Goal: Task Accomplishment & Management: Manage account settings

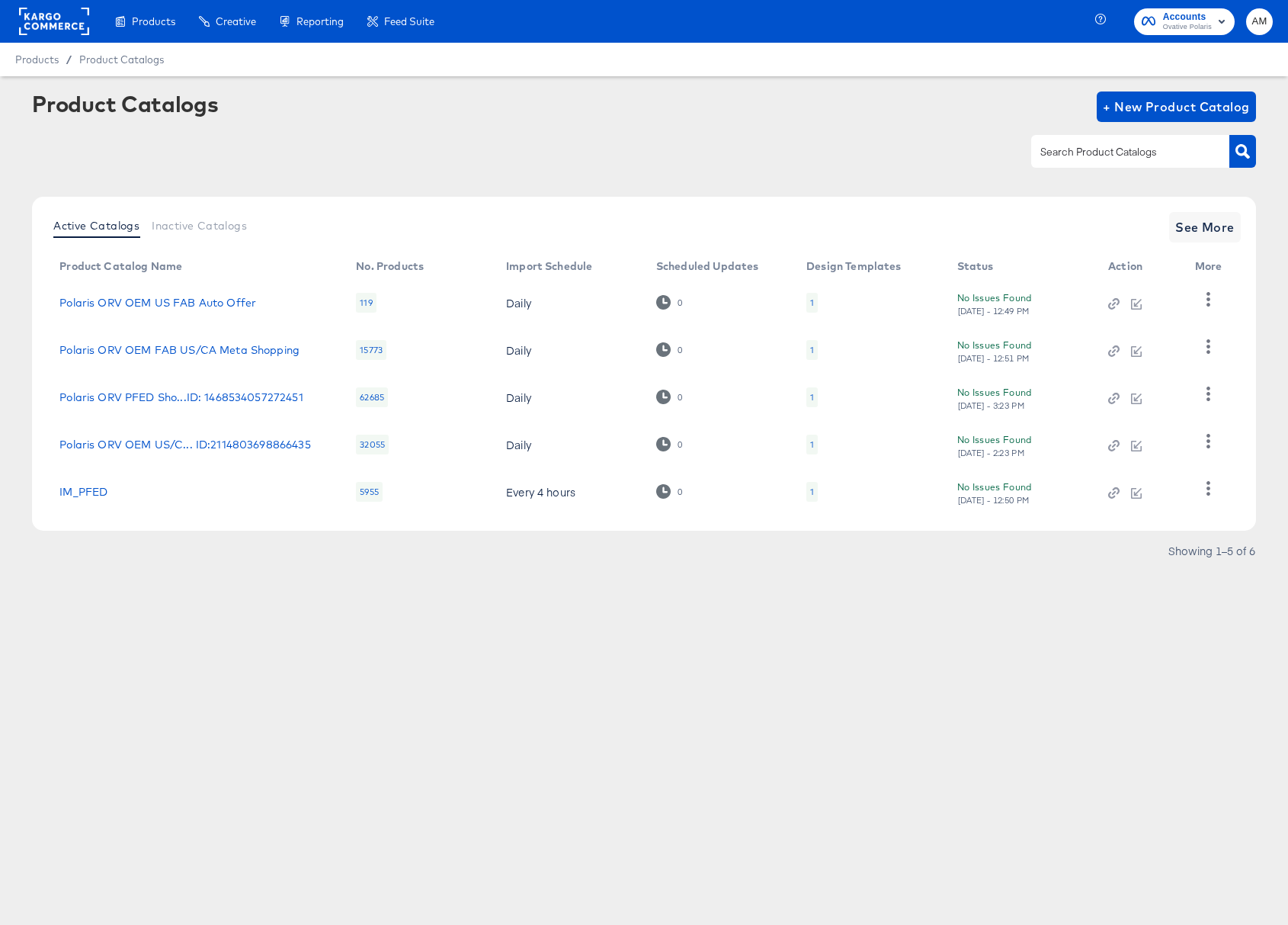
click at [39, 18] on rect at bounding box center [54, 21] width 70 height 27
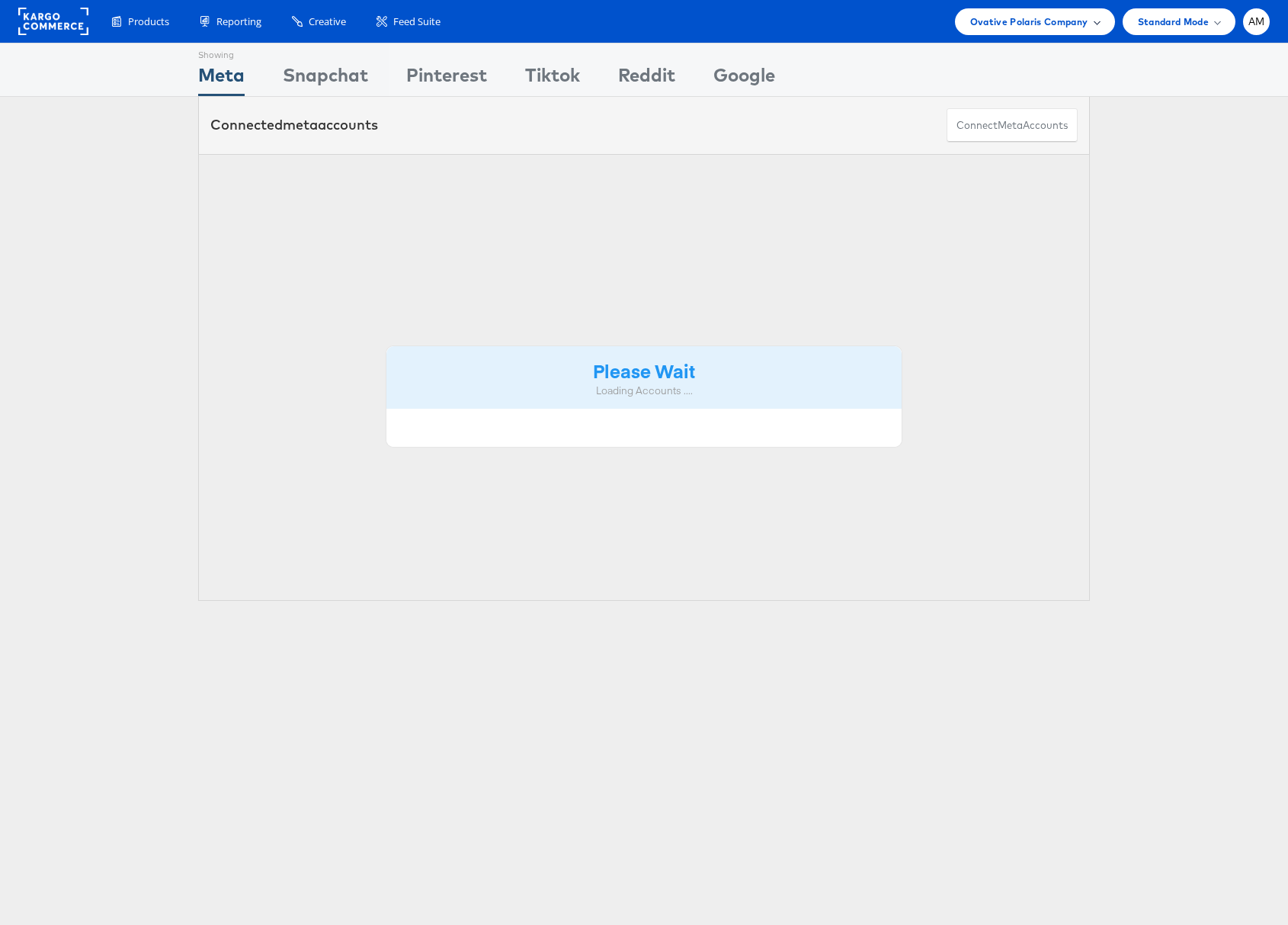
click at [1026, 24] on span "Ovative Polaris Company" at bounding box center [1029, 21] width 118 height 16
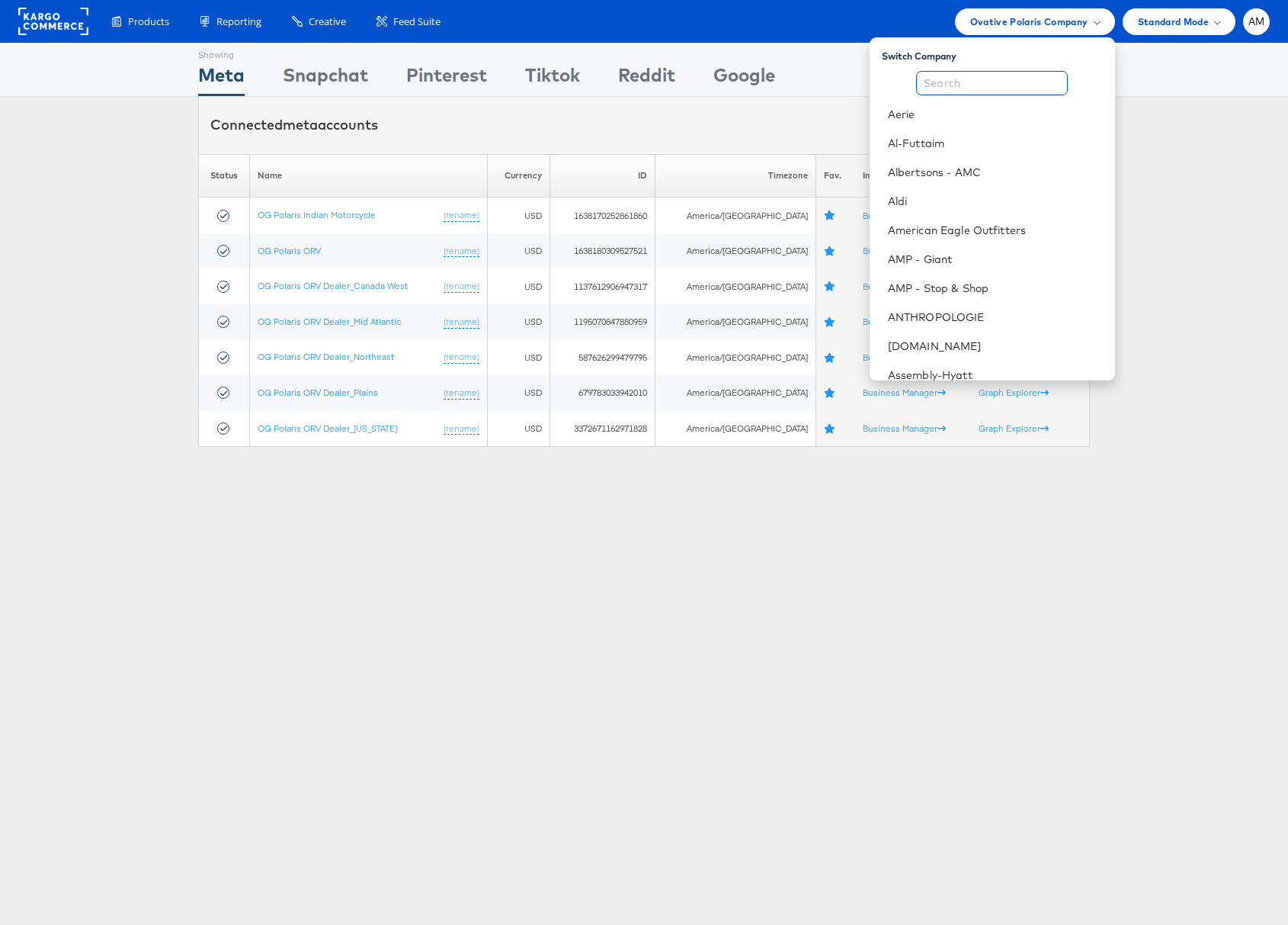
click at [1013, 80] on input "text" at bounding box center [992, 83] width 152 height 24
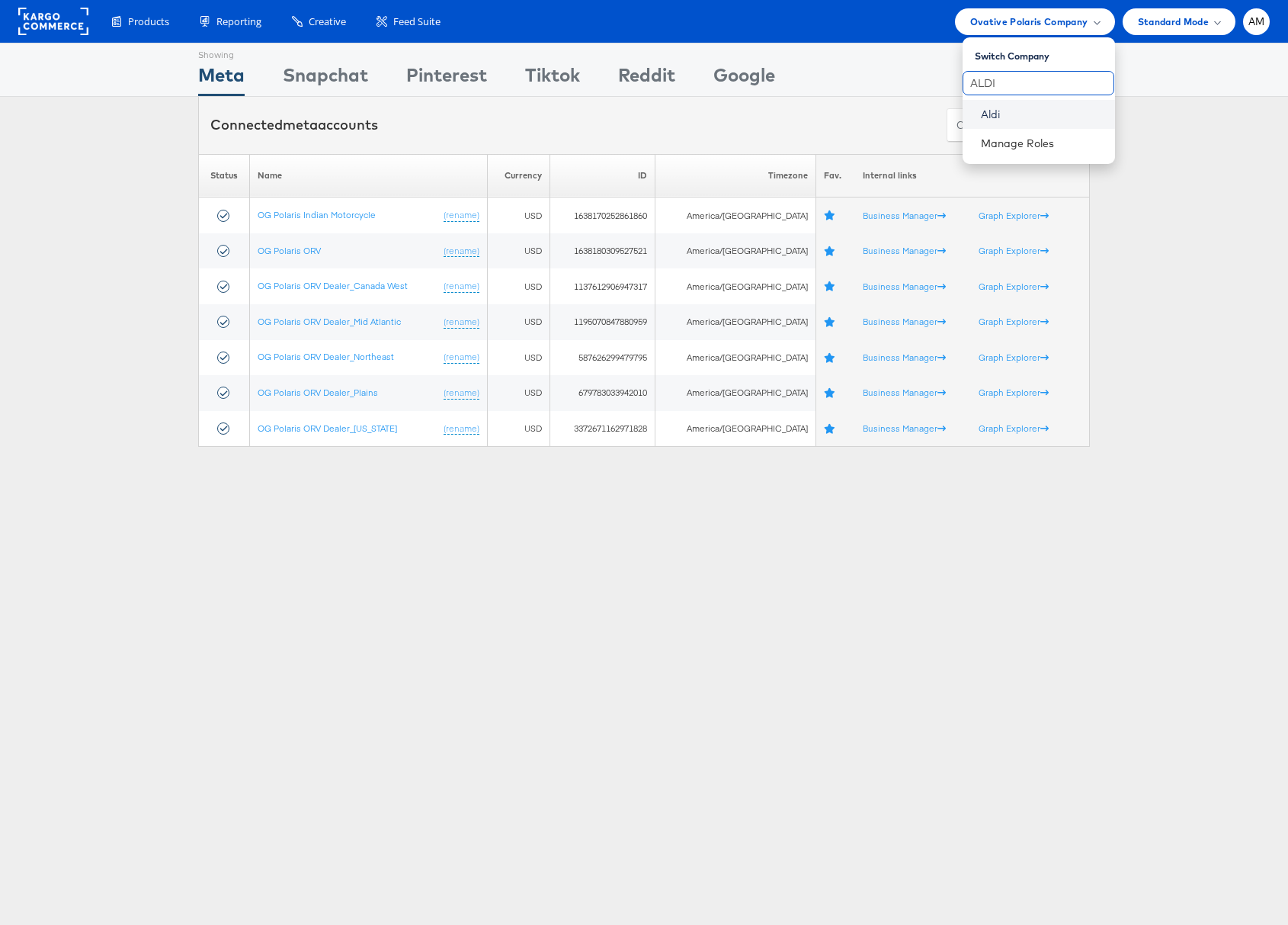
type input "ALDI"
click at [988, 115] on link "Aldi" at bounding box center [1042, 114] width 122 height 15
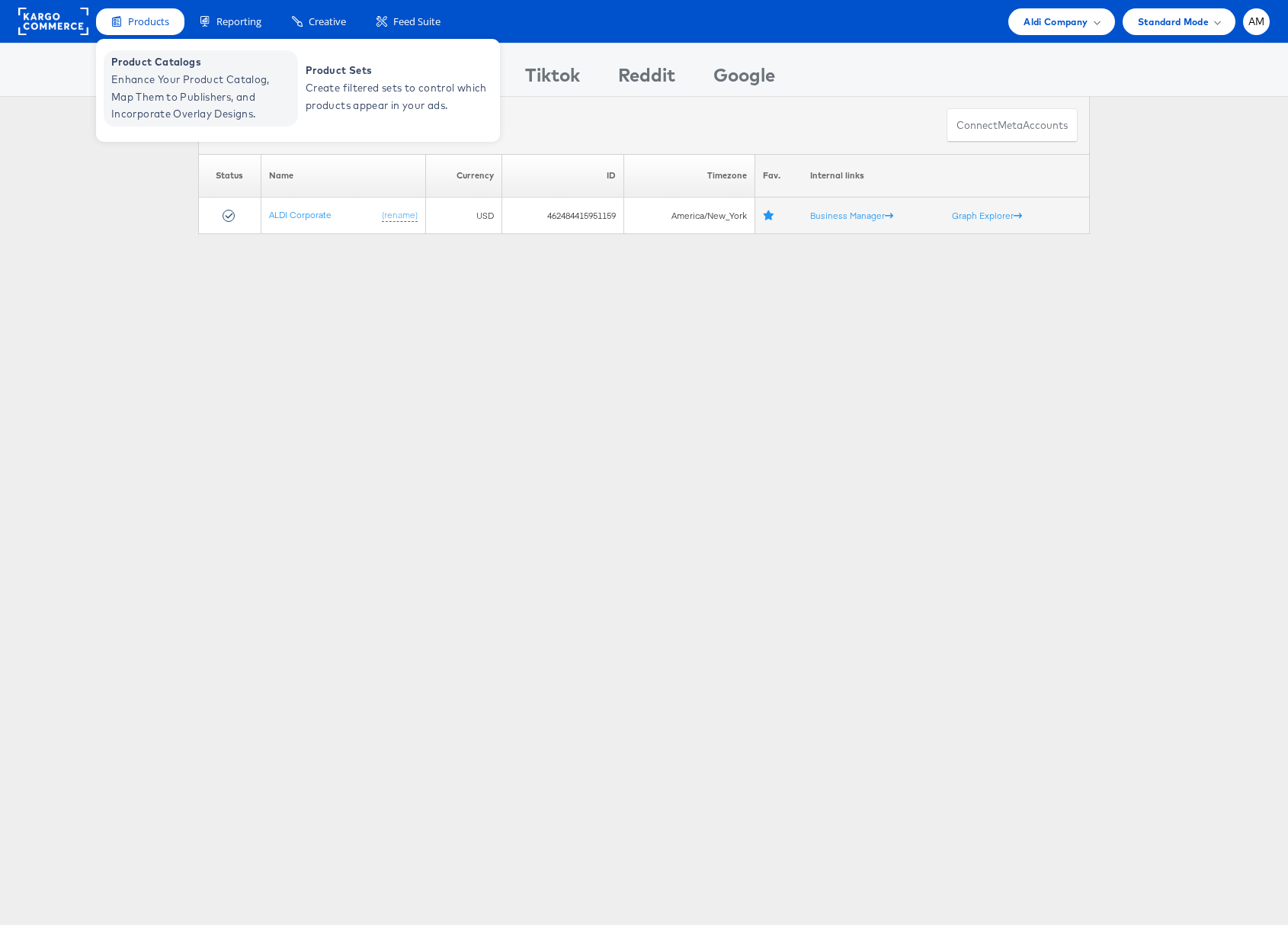
click at [159, 101] on span "Enhance Your Product Catalog, Map Them to Publishers, and Incorporate Overlay D…" at bounding box center [203, 97] width 183 height 52
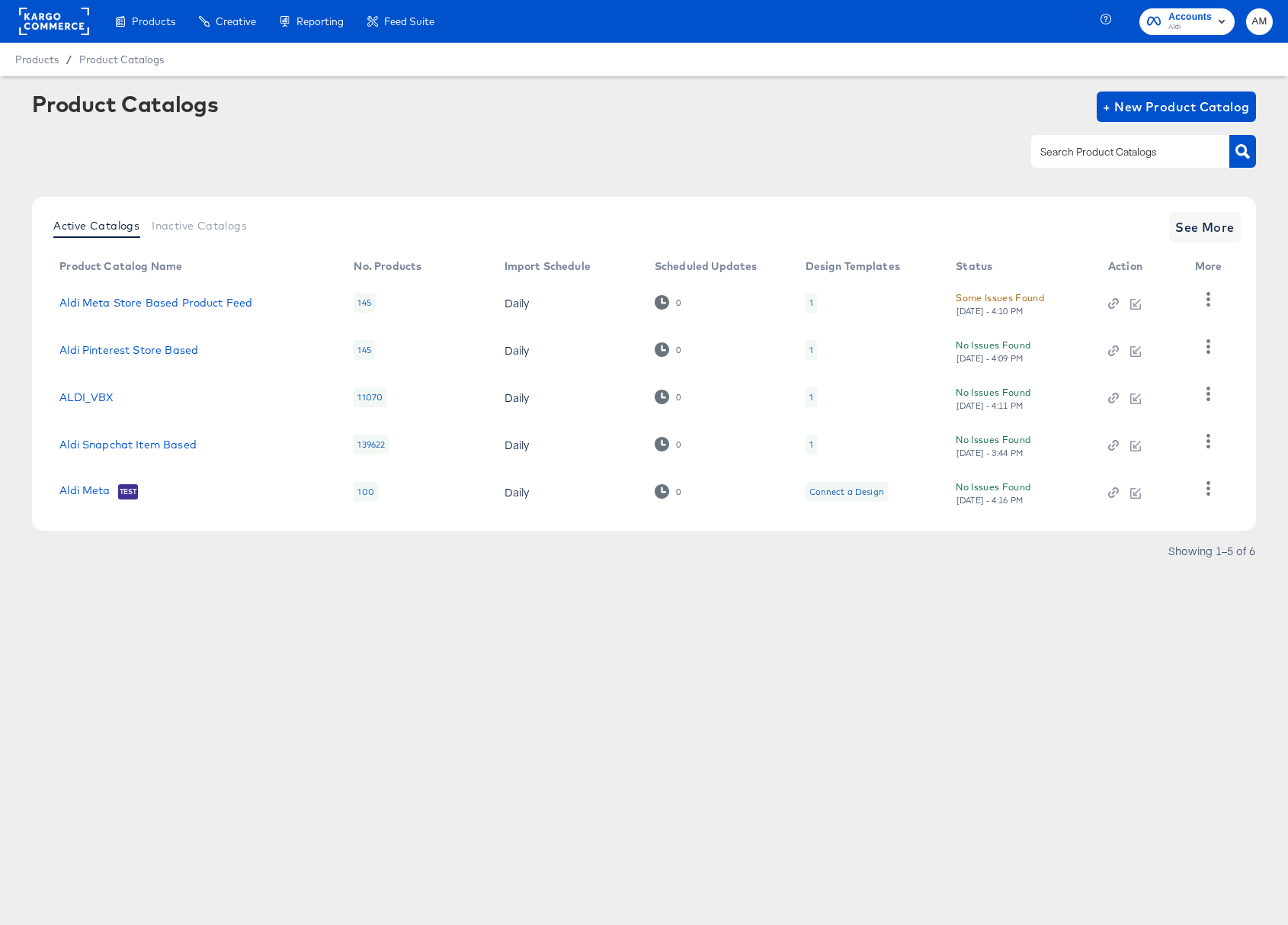
click at [374, 446] on div "139622" at bounding box center [371, 445] width 35 height 20
click at [1203, 445] on icon "button" at bounding box center [1208, 441] width 14 height 14
click at [1126, 342] on div "HUD Checks (Internal)" at bounding box center [1145, 341] width 153 height 24
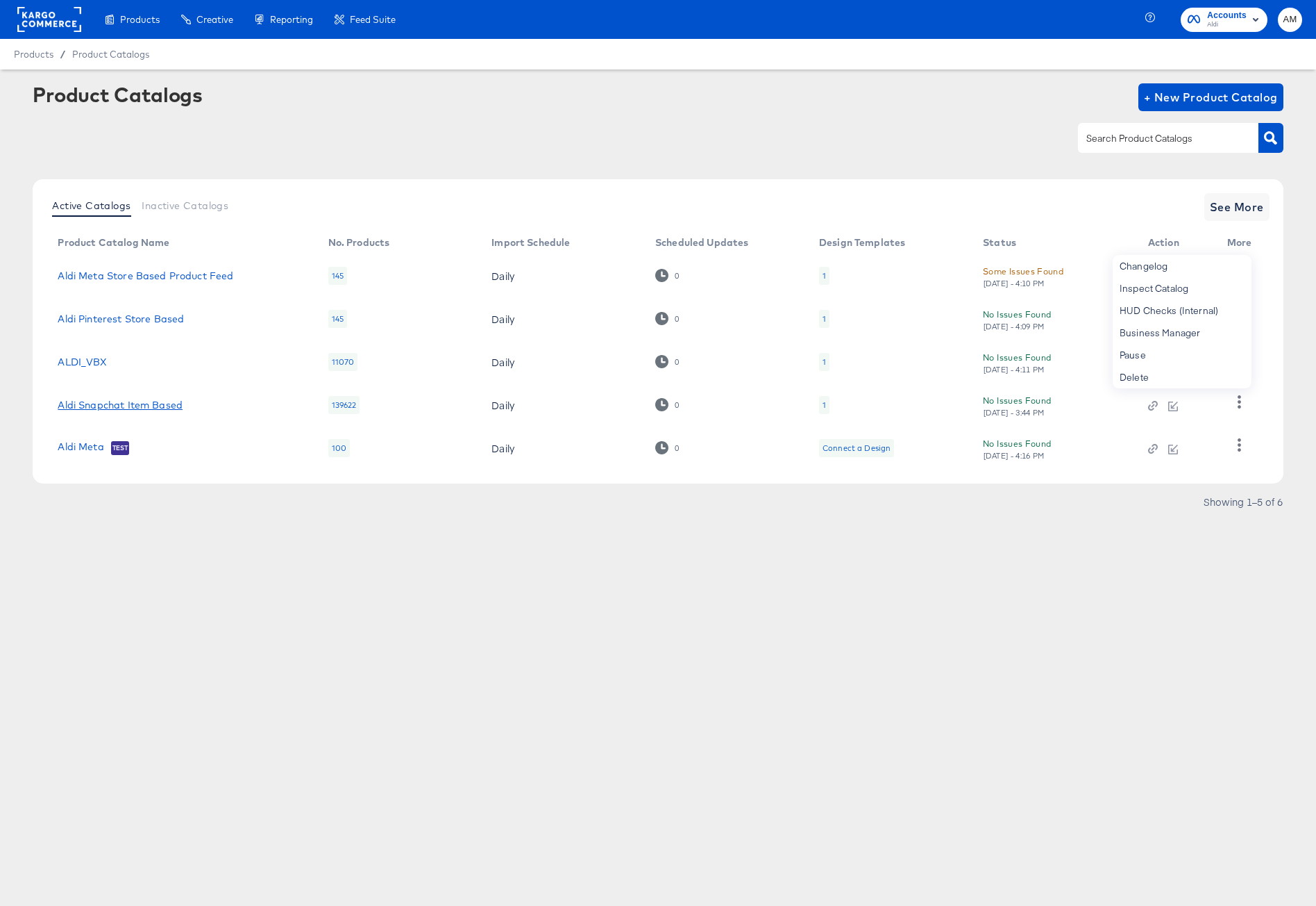
click at [174, 405] on link "Aldi Snapchat Item Based" at bounding box center [120, 405] width 125 height 11
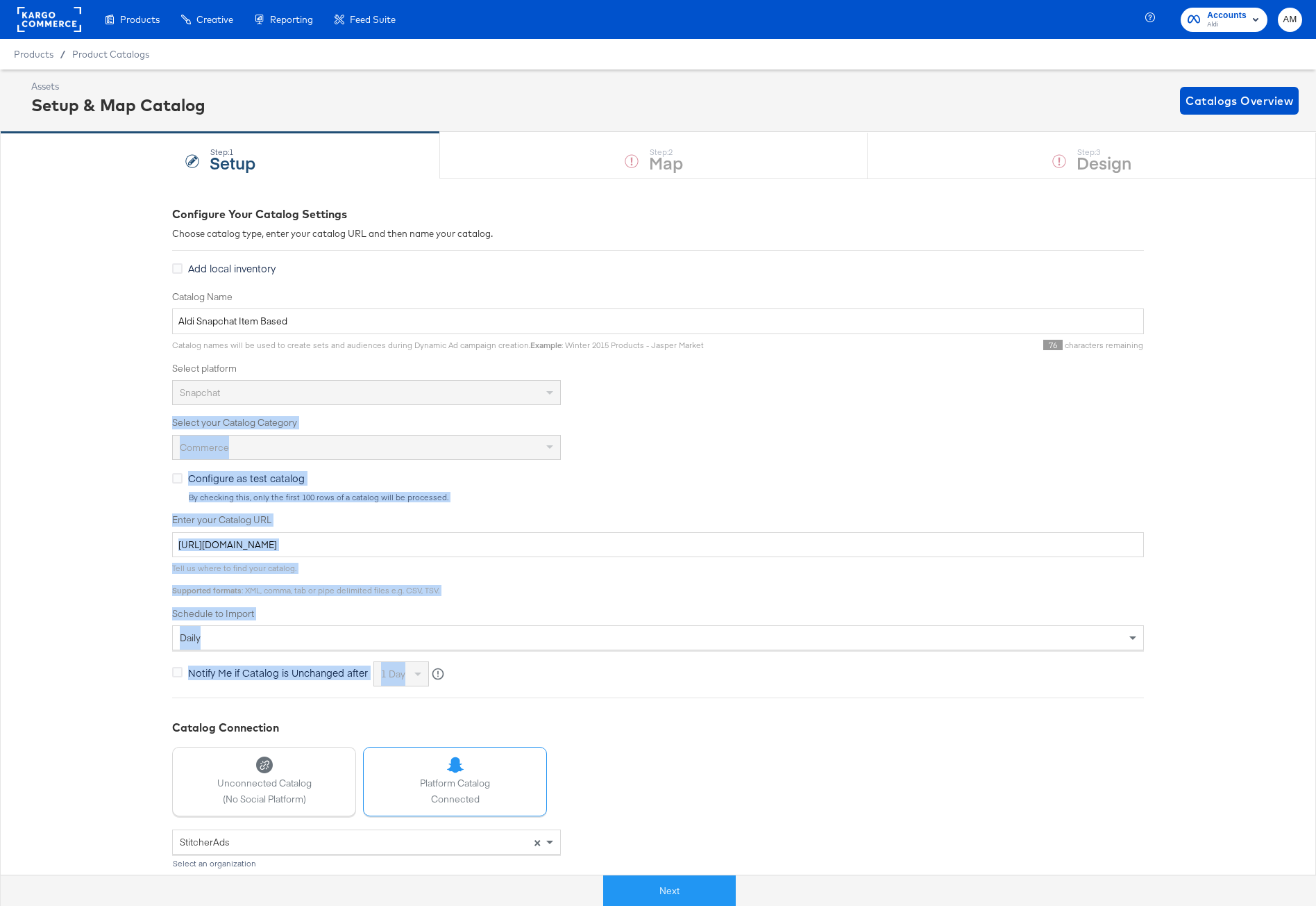
drag, startPoint x: 563, startPoint y: 534, endPoint x: 627, endPoint y: 766, distance: 240.7
click at [637, 716] on div "Configure Your Catalog Settings Choose catalog type, enter your catalog URL and…" at bounding box center [658, 587] width 972 height 761
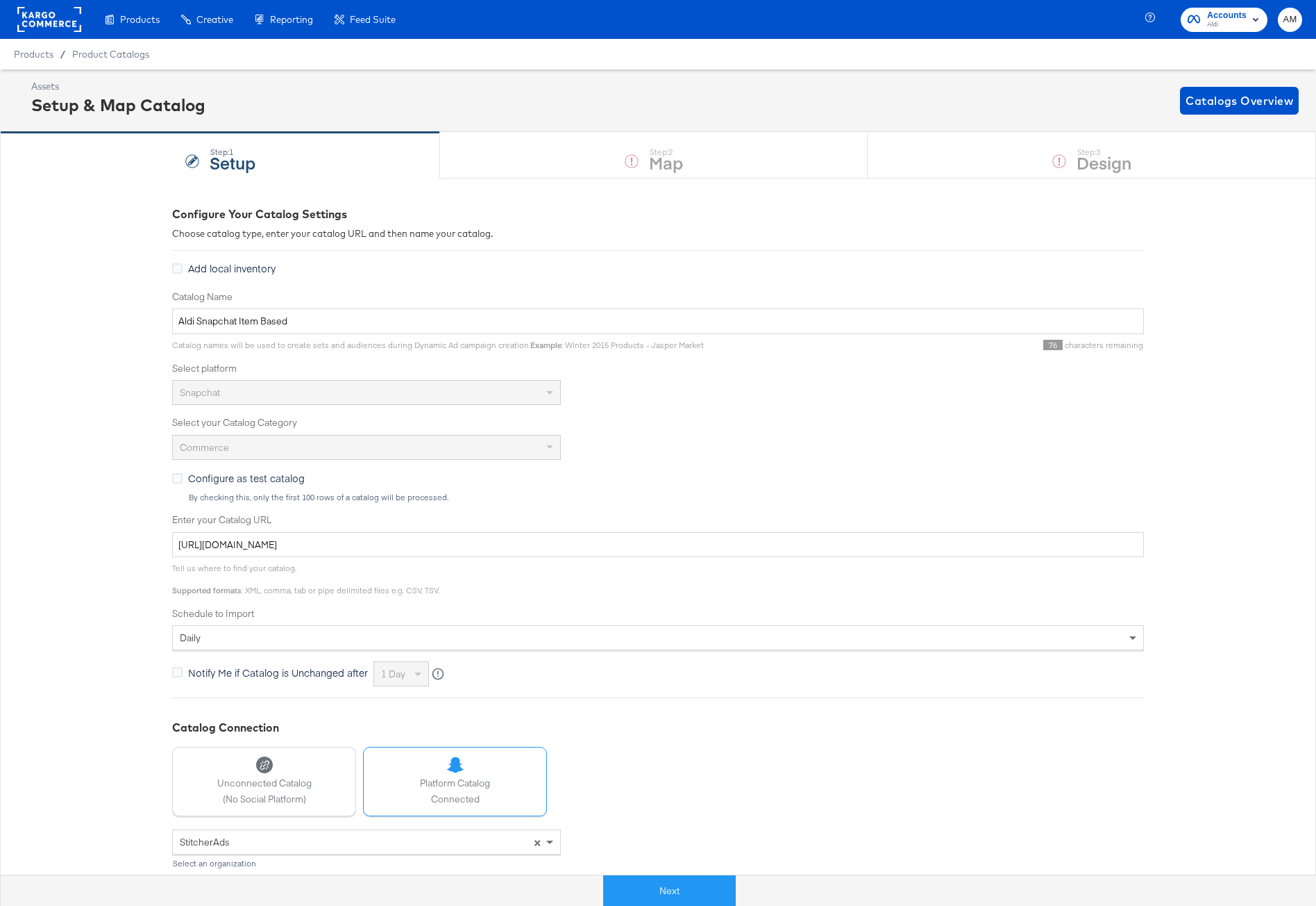
click at [635, 842] on div "StitcherAds × Select an organization Select one or many pixels Pixels shown are…" at bounding box center [658, 899] width 972 height 139
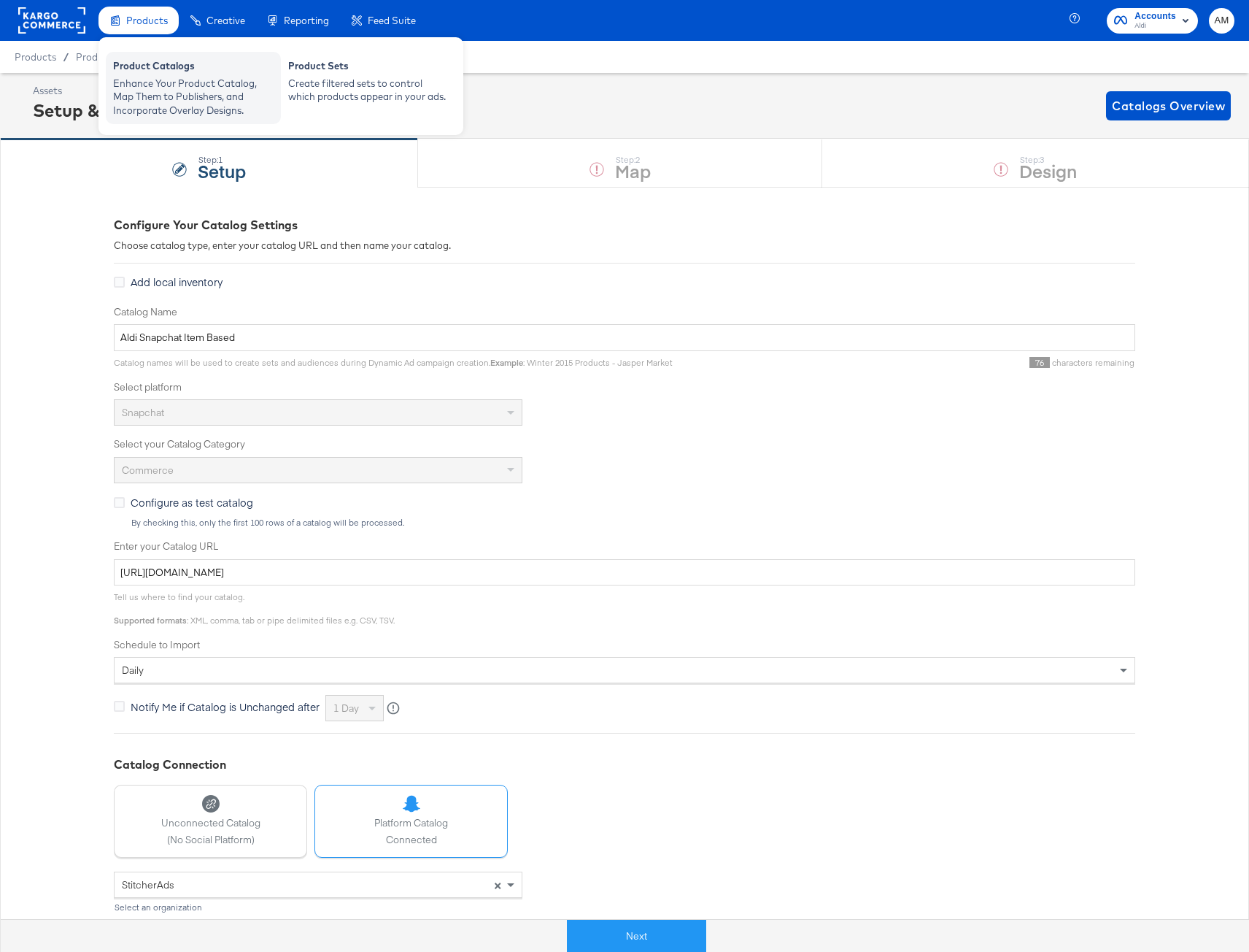
click at [154, 72] on div "Product Catalogs" at bounding box center [193, 68] width 161 height 18
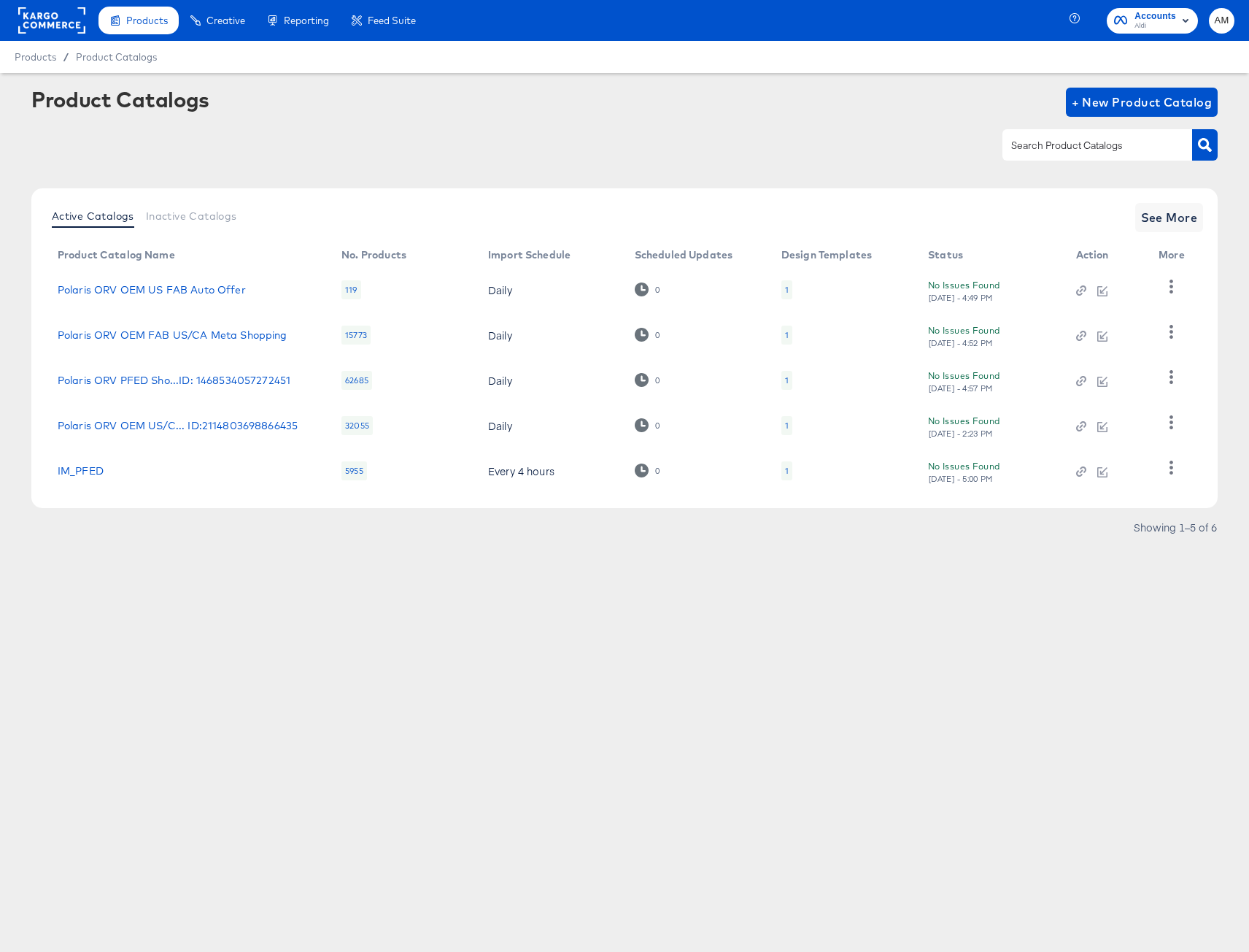
click at [38, 20] on rect at bounding box center [52, 20] width 67 height 26
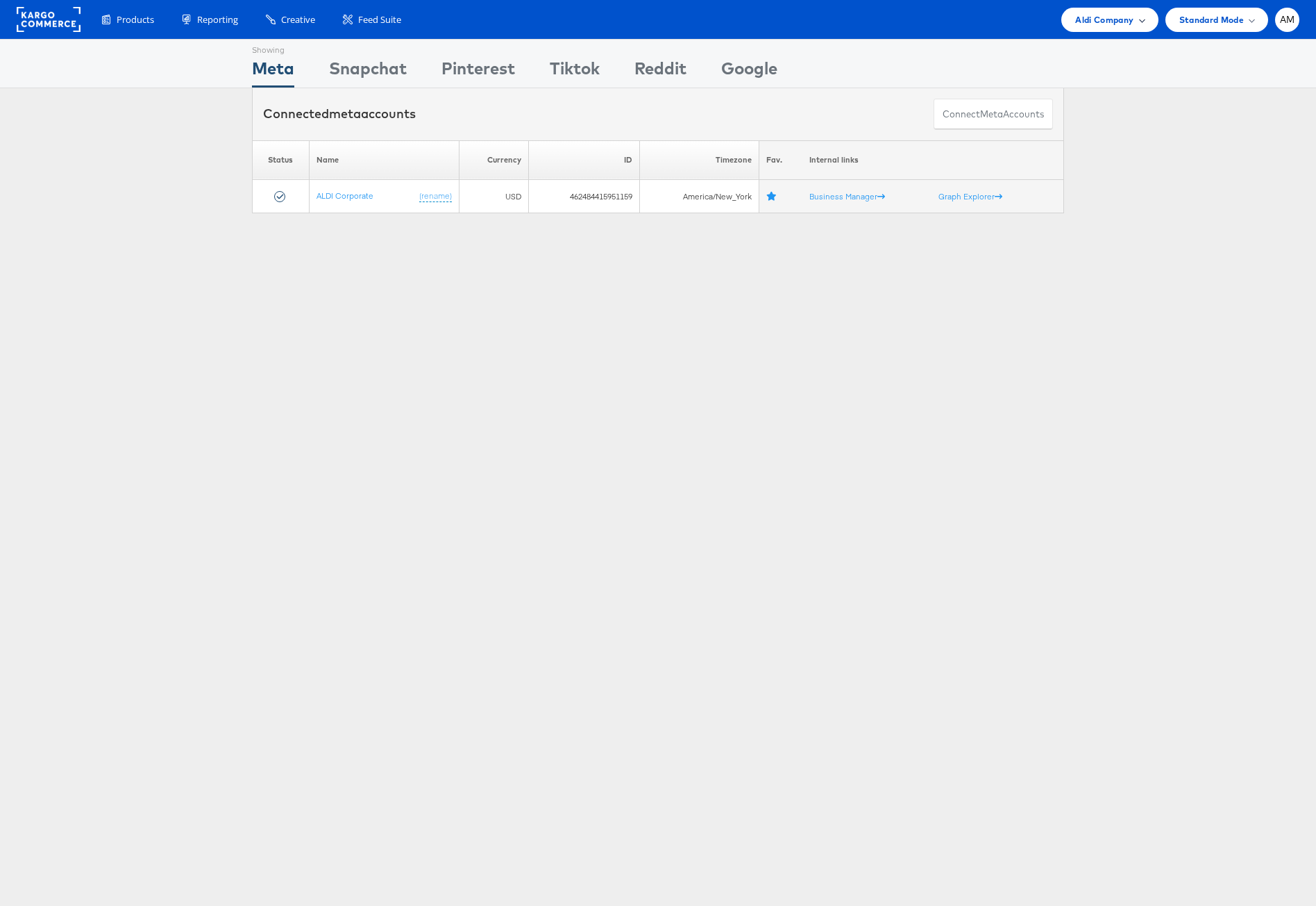
click at [1094, 16] on span "Aldi Company" at bounding box center [1104, 19] width 58 height 15
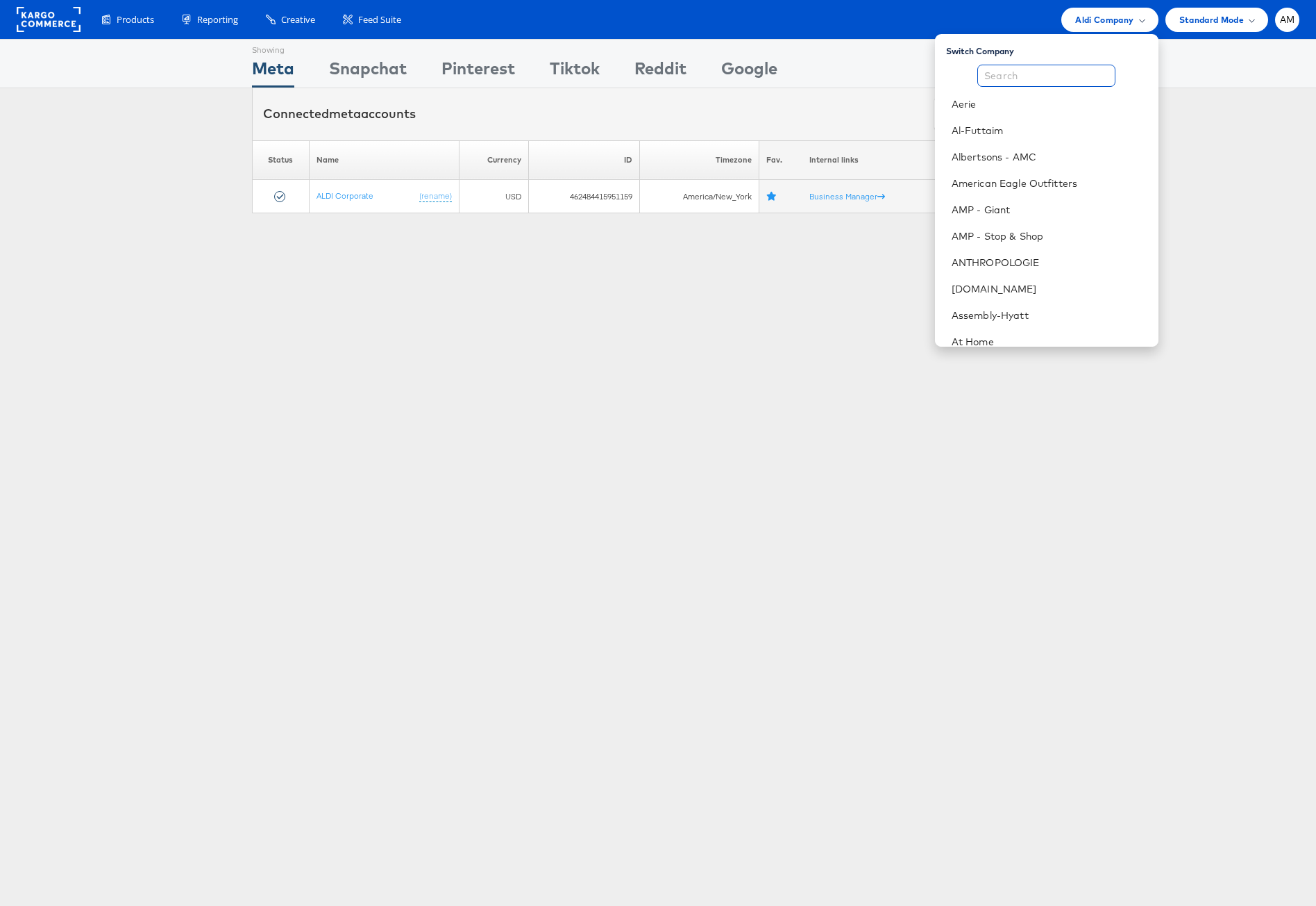
click at [1040, 74] on input "text" at bounding box center [1046, 76] width 138 height 22
type input "b"
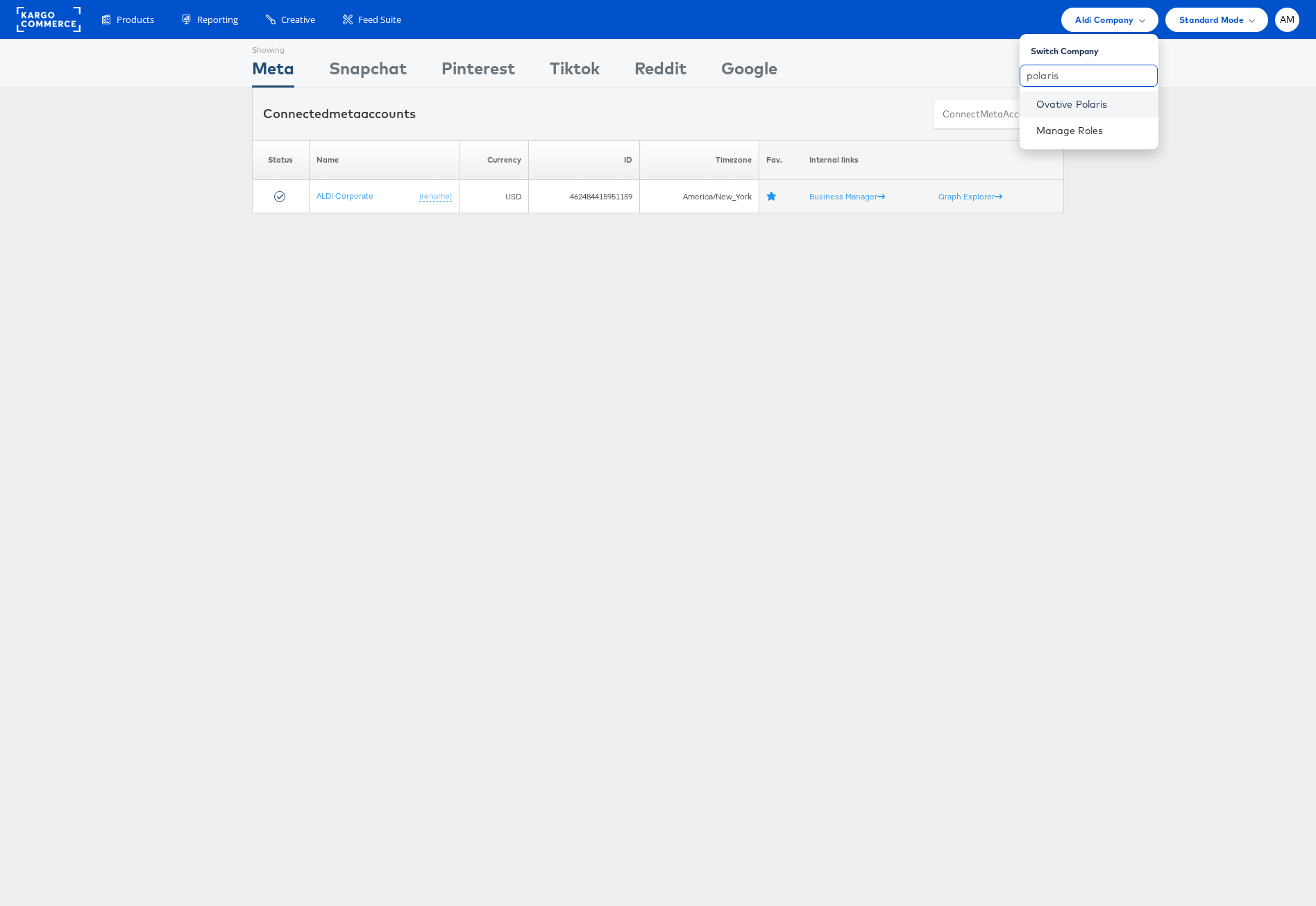
type input "polaris"
click at [1060, 101] on link "Ovative Polaris" at bounding box center [1092, 104] width 111 height 14
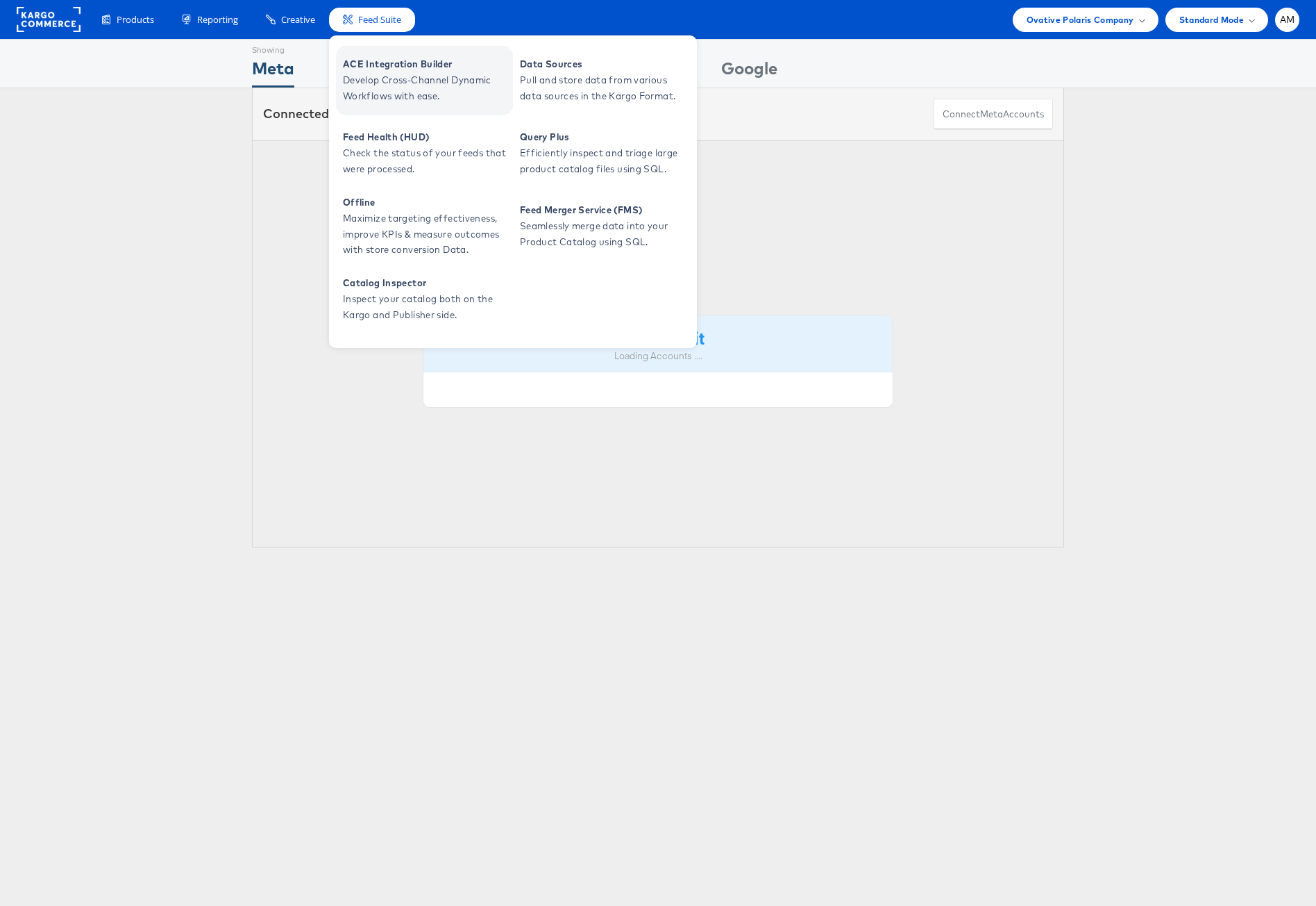
click at [396, 80] on span "Develop Cross-Channel Dynamic Workflows with ease." at bounding box center [426, 88] width 167 height 32
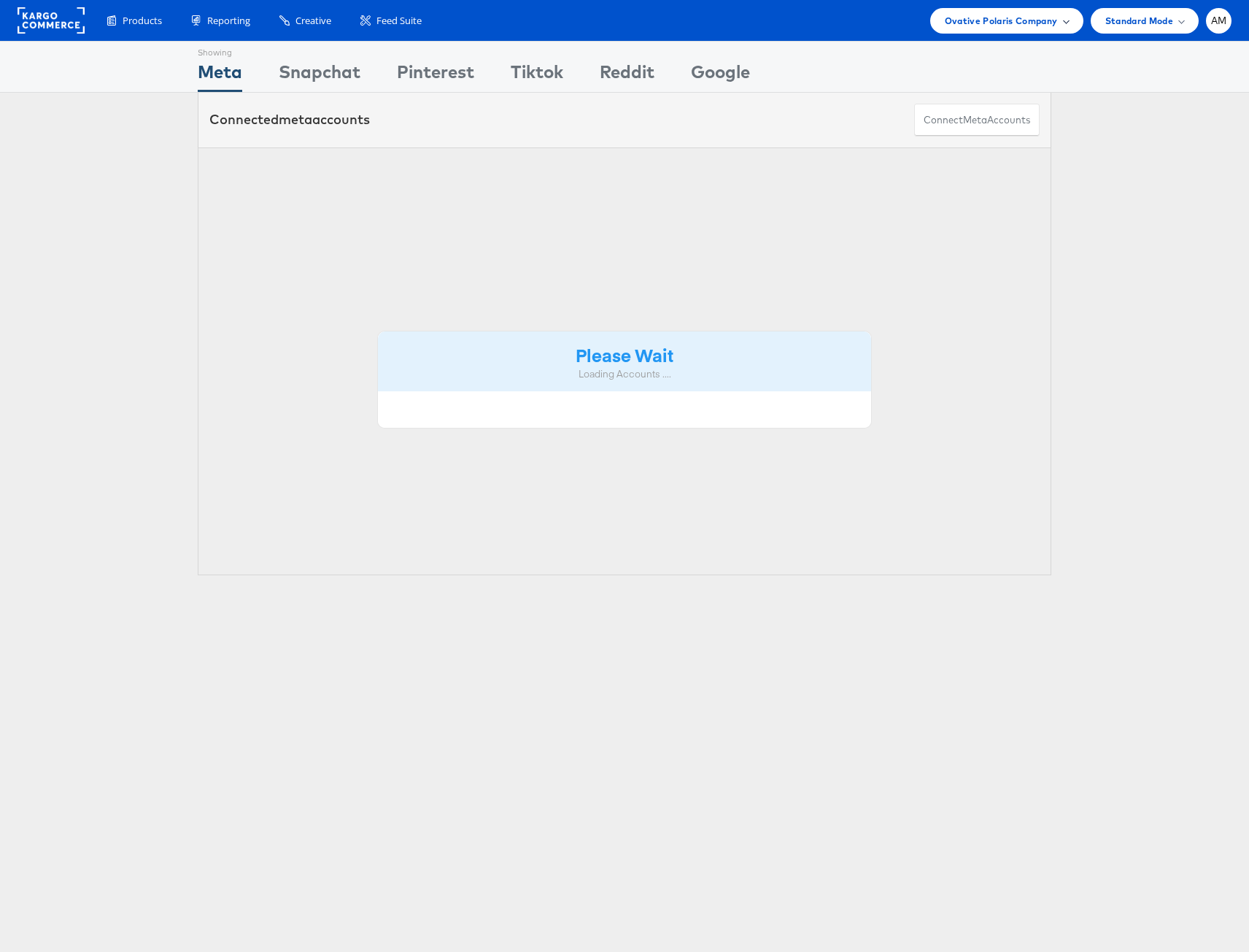
click at [977, 14] on span "Ovative Polaris Company" at bounding box center [1002, 20] width 113 height 15
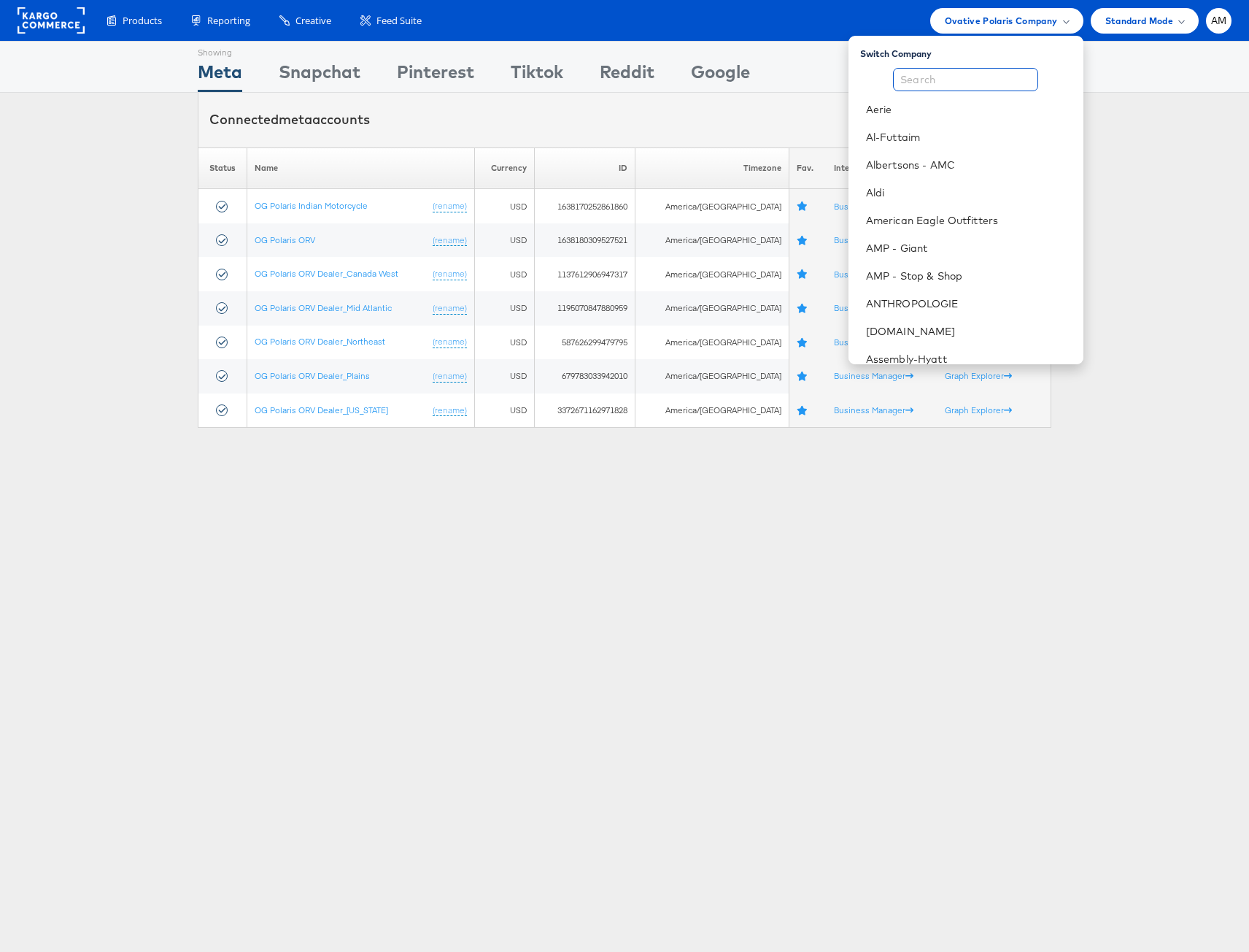
click at [958, 77] on input "text" at bounding box center [966, 80] width 145 height 23
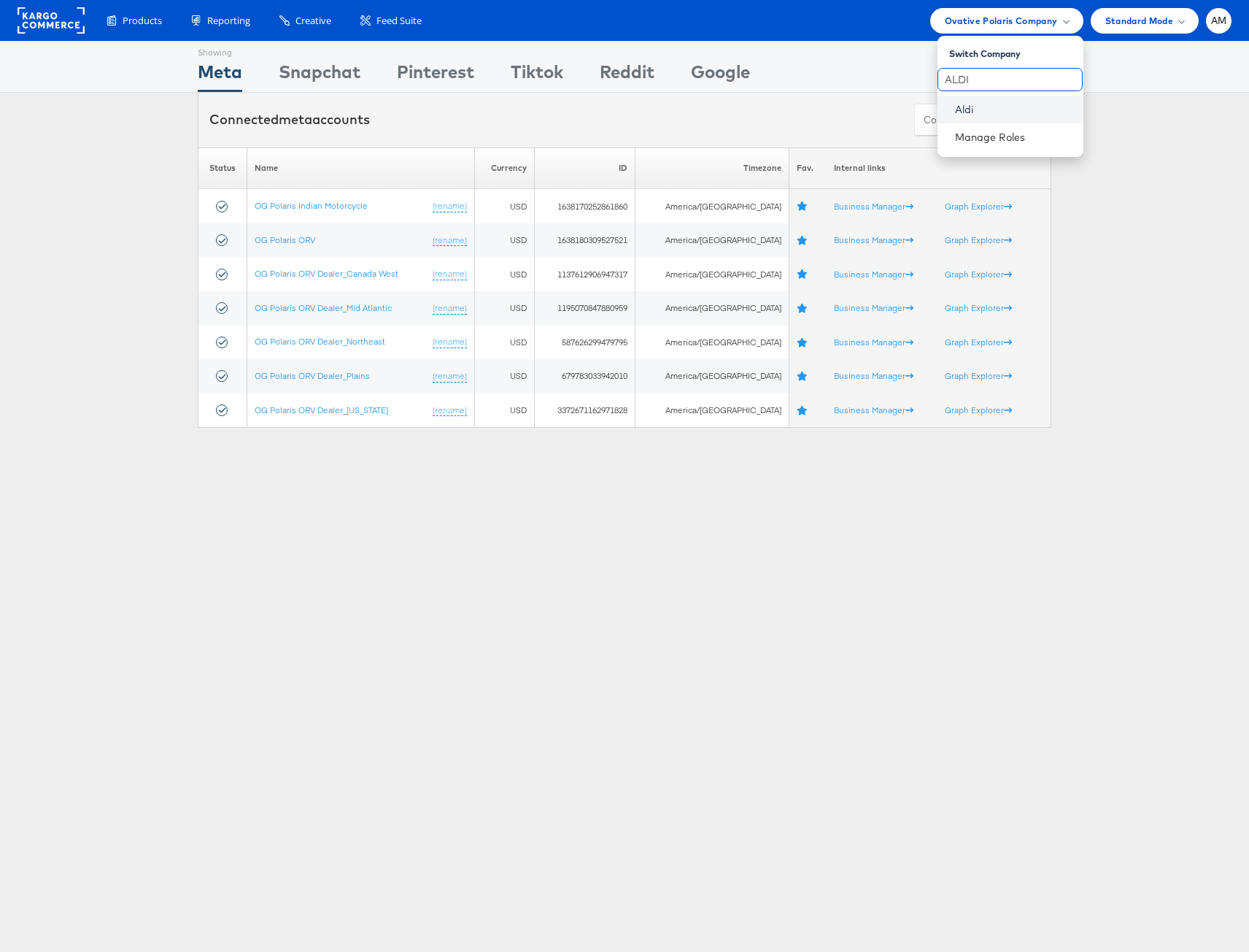
type input "ALDI"
click at [961, 110] on link "Aldi" at bounding box center [1014, 110] width 117 height 15
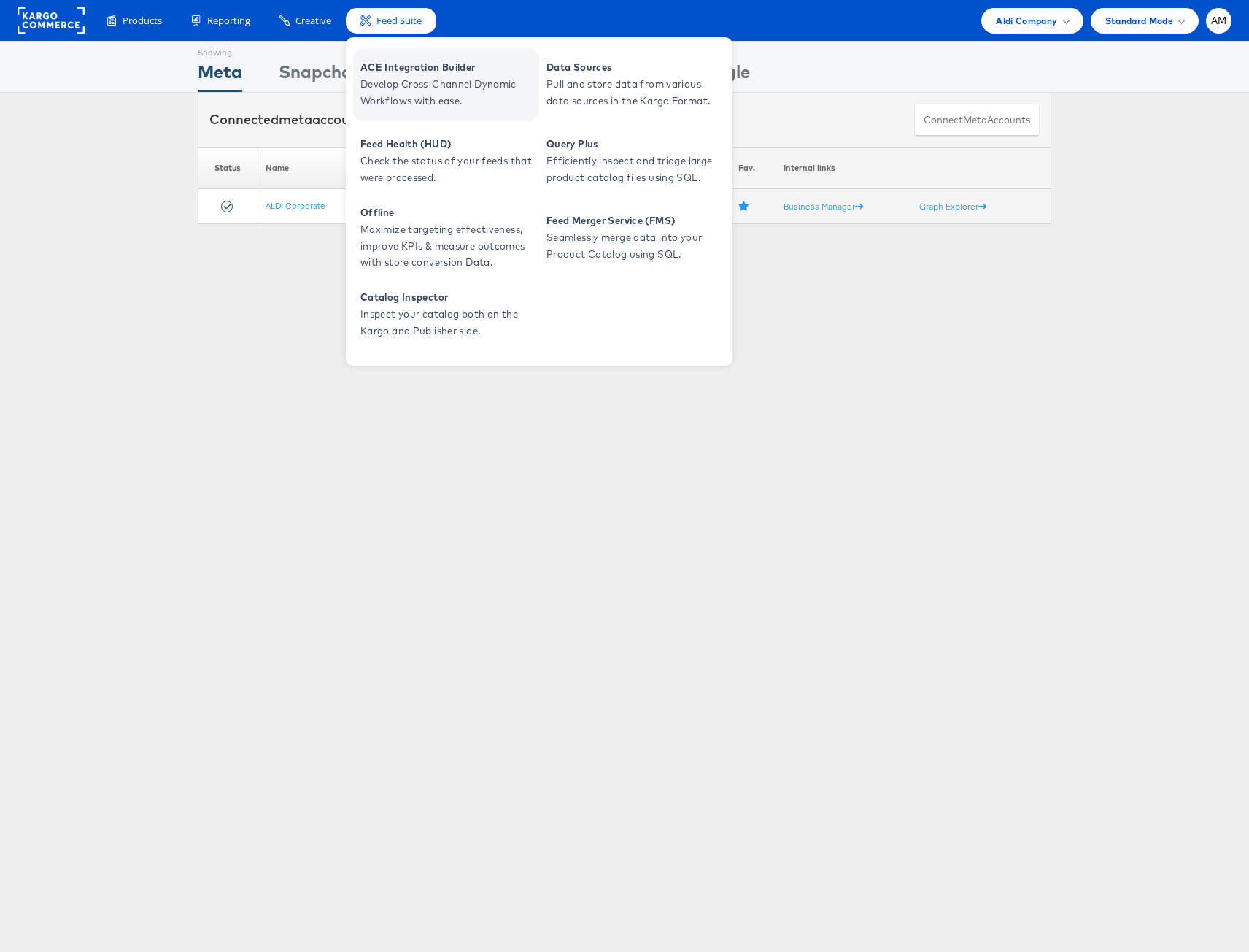
click at [430, 86] on span "Develop Cross-Channel Dynamic Workflows with ease." at bounding box center [448, 93] width 175 height 34
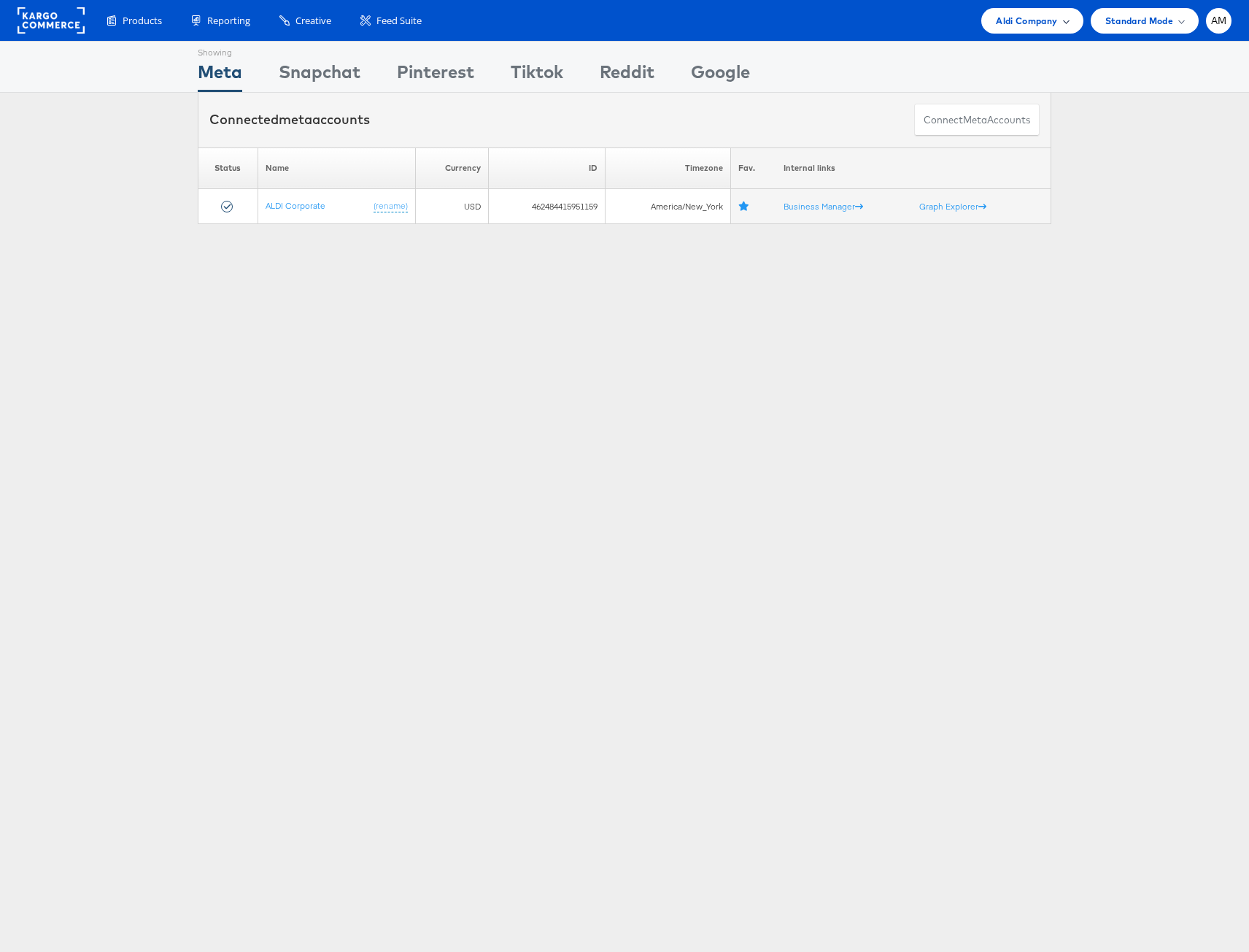
click at [1039, 24] on span "Aldi Company" at bounding box center [1026, 20] width 61 height 15
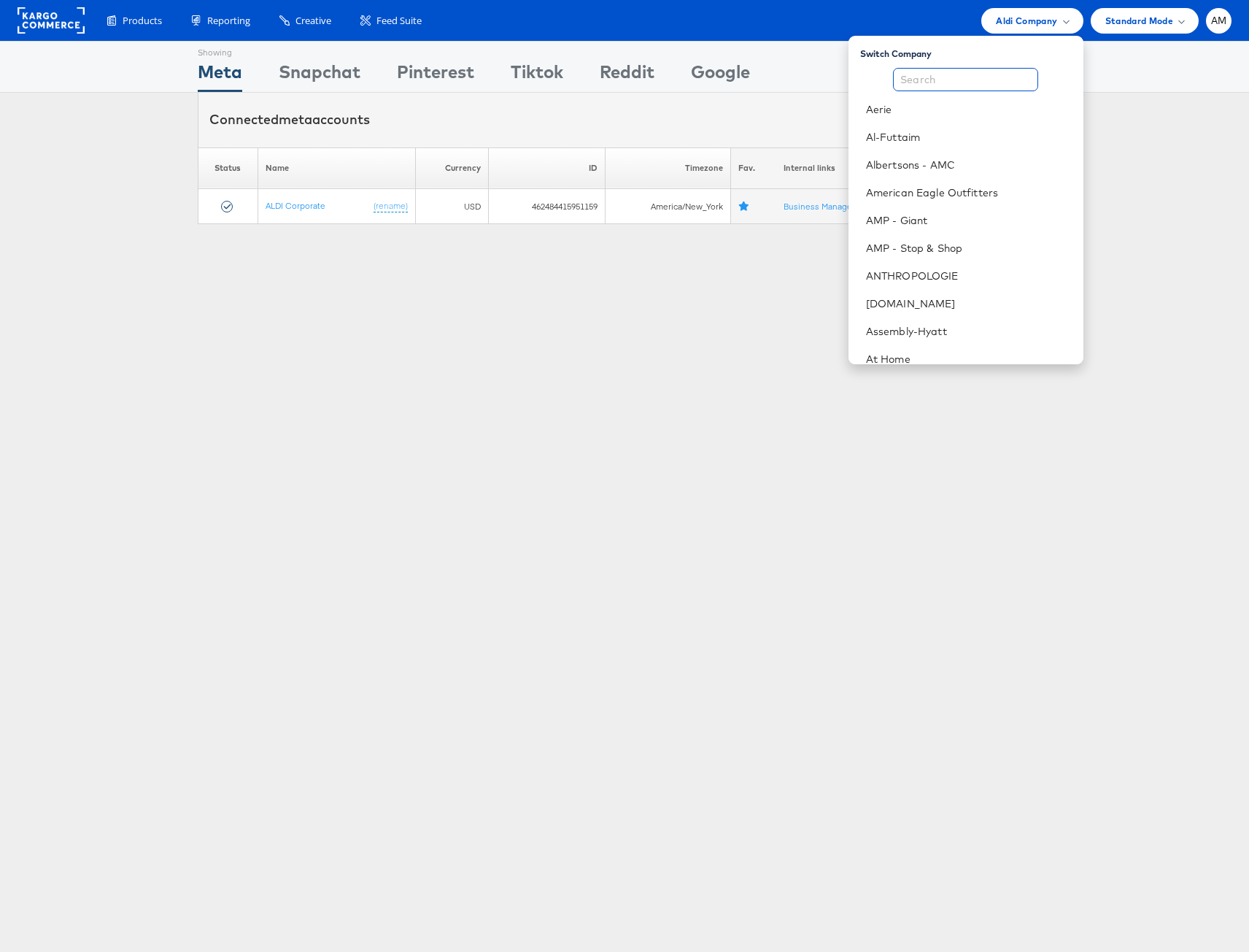
click at [993, 83] on input "text" at bounding box center [966, 80] width 145 height 23
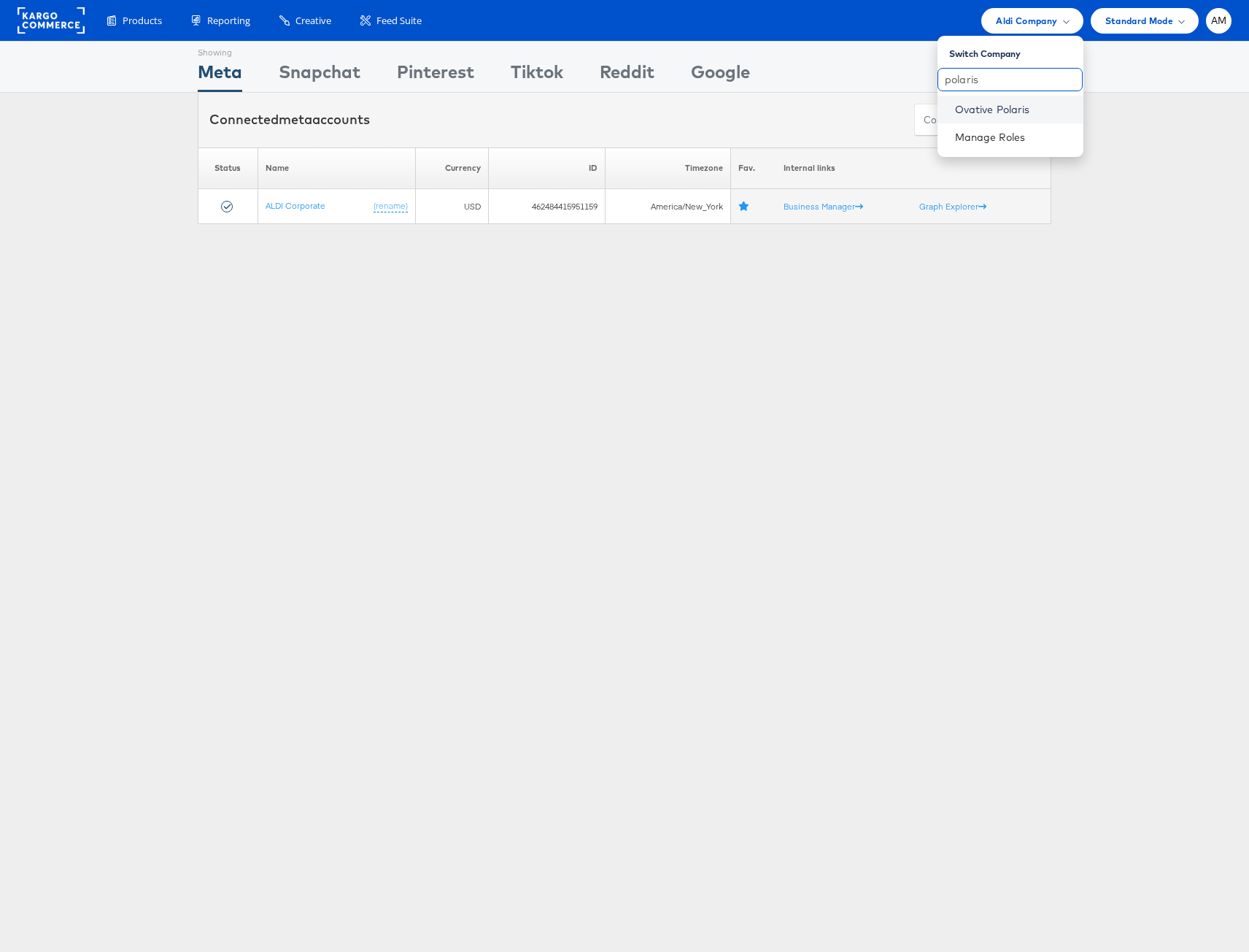
type input "polaris"
click at [1014, 113] on link "Ovative Polaris" at bounding box center [1014, 110] width 117 height 15
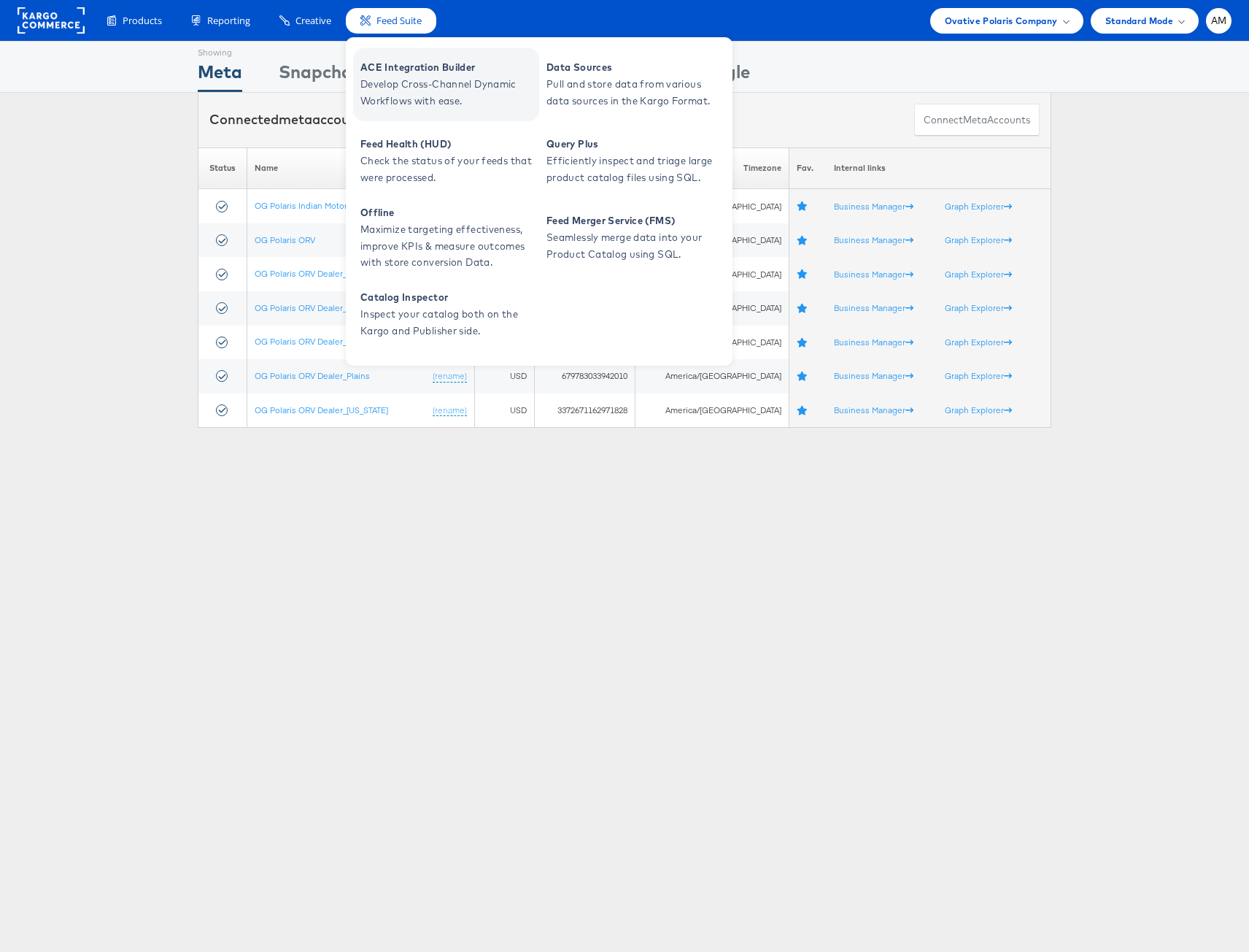
click at [441, 77] on span "Develop Cross-Channel Dynamic Workflows with ease." at bounding box center [448, 93] width 175 height 34
